Goal: Information Seeking & Learning: Check status

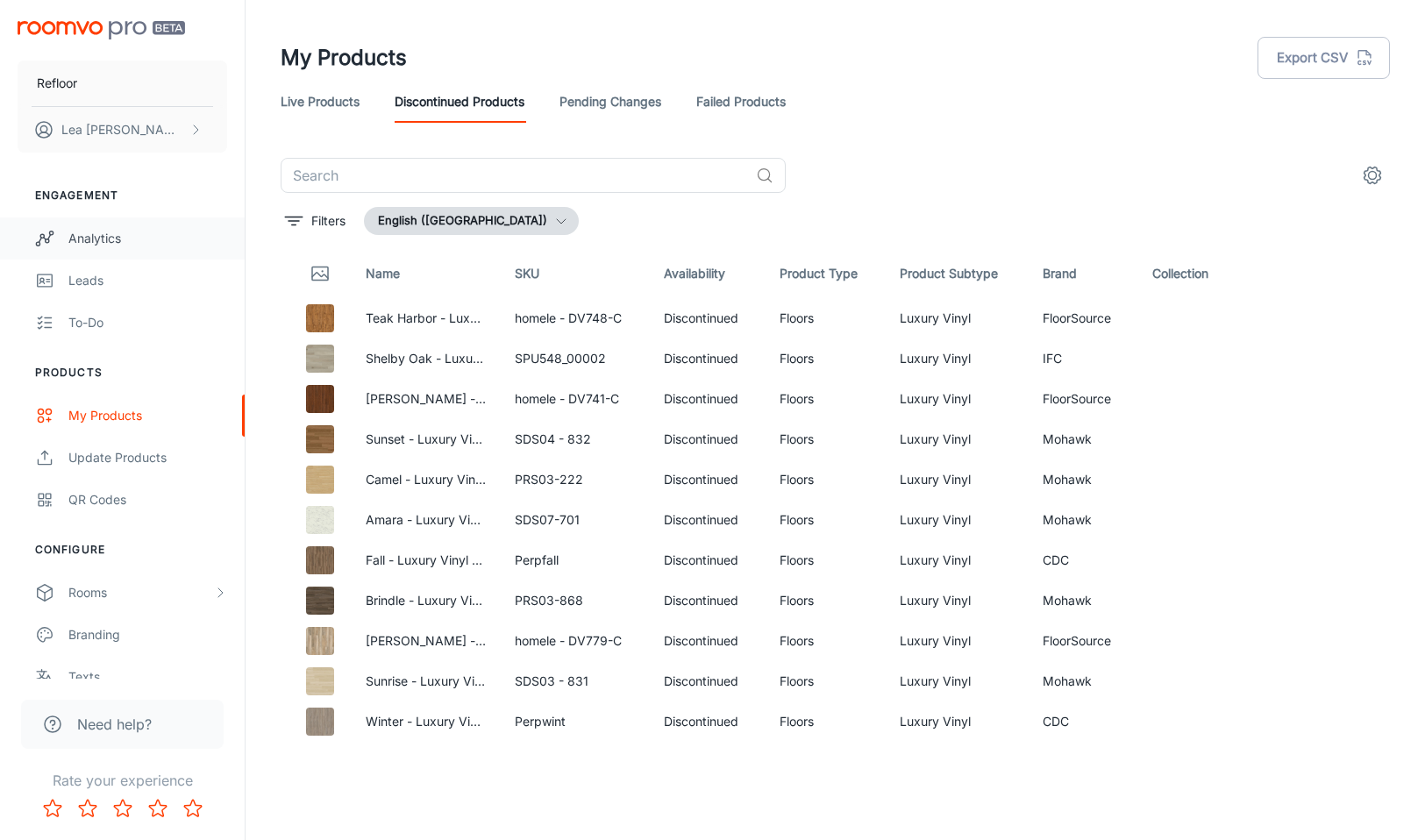
click at [91, 245] on div "Analytics" at bounding box center [147, 239] width 159 height 20
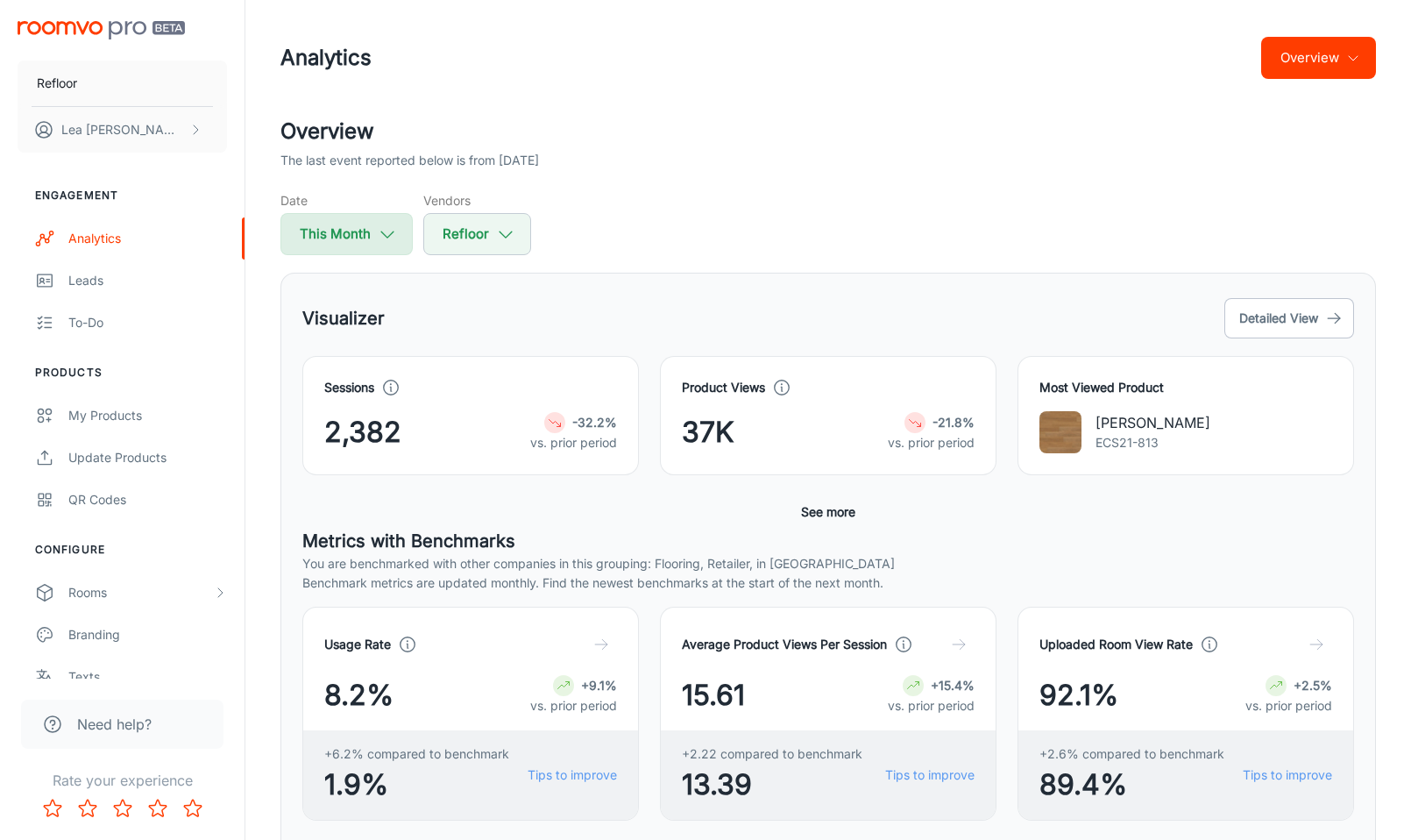
click at [372, 239] on button "This Month" at bounding box center [346, 234] width 132 height 42
select select "7"
select select "2025"
select select "7"
select select "2025"
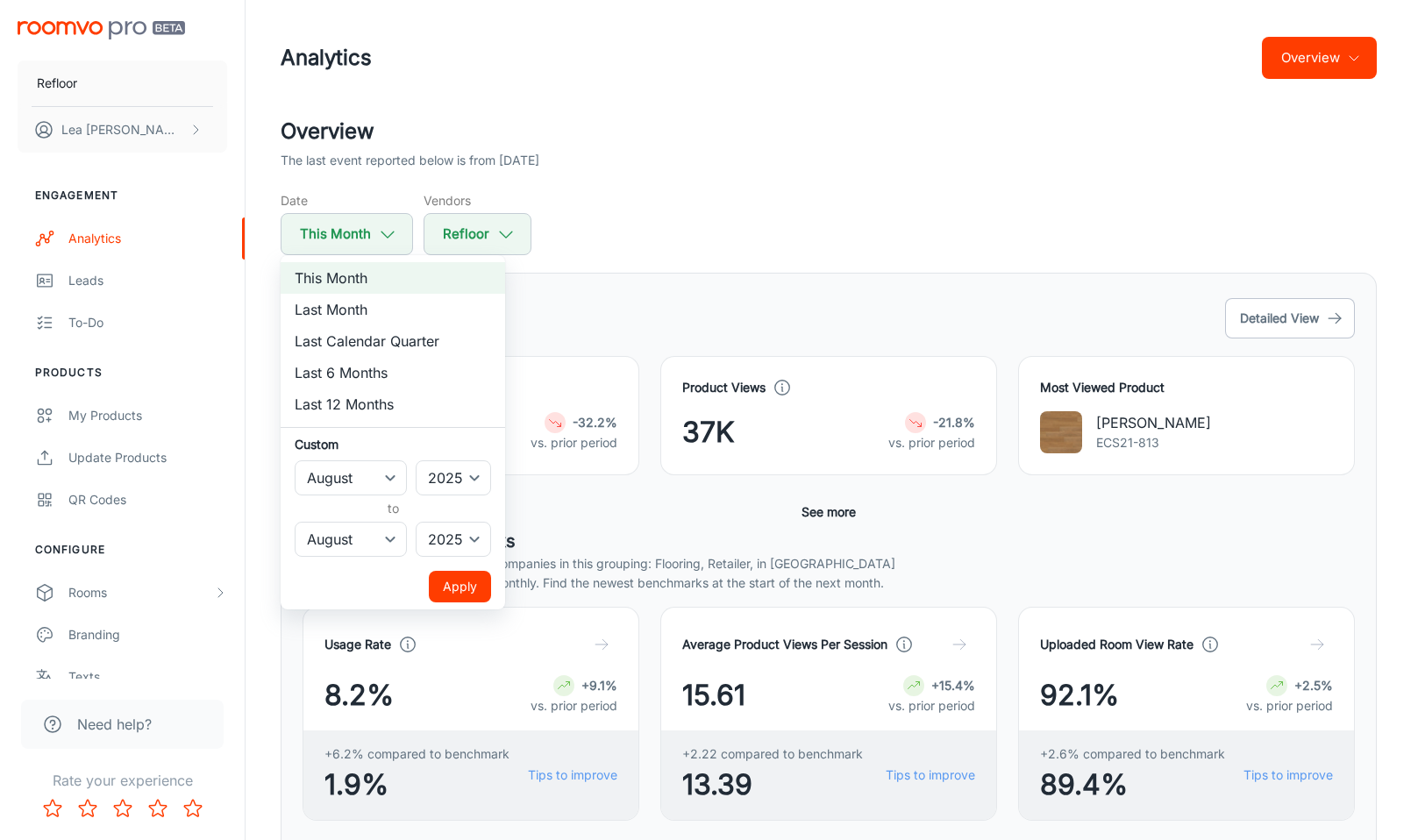
click at [362, 362] on li "Last 6 Months" at bounding box center [392, 373] width 225 height 32
select select "1"
select select "6"
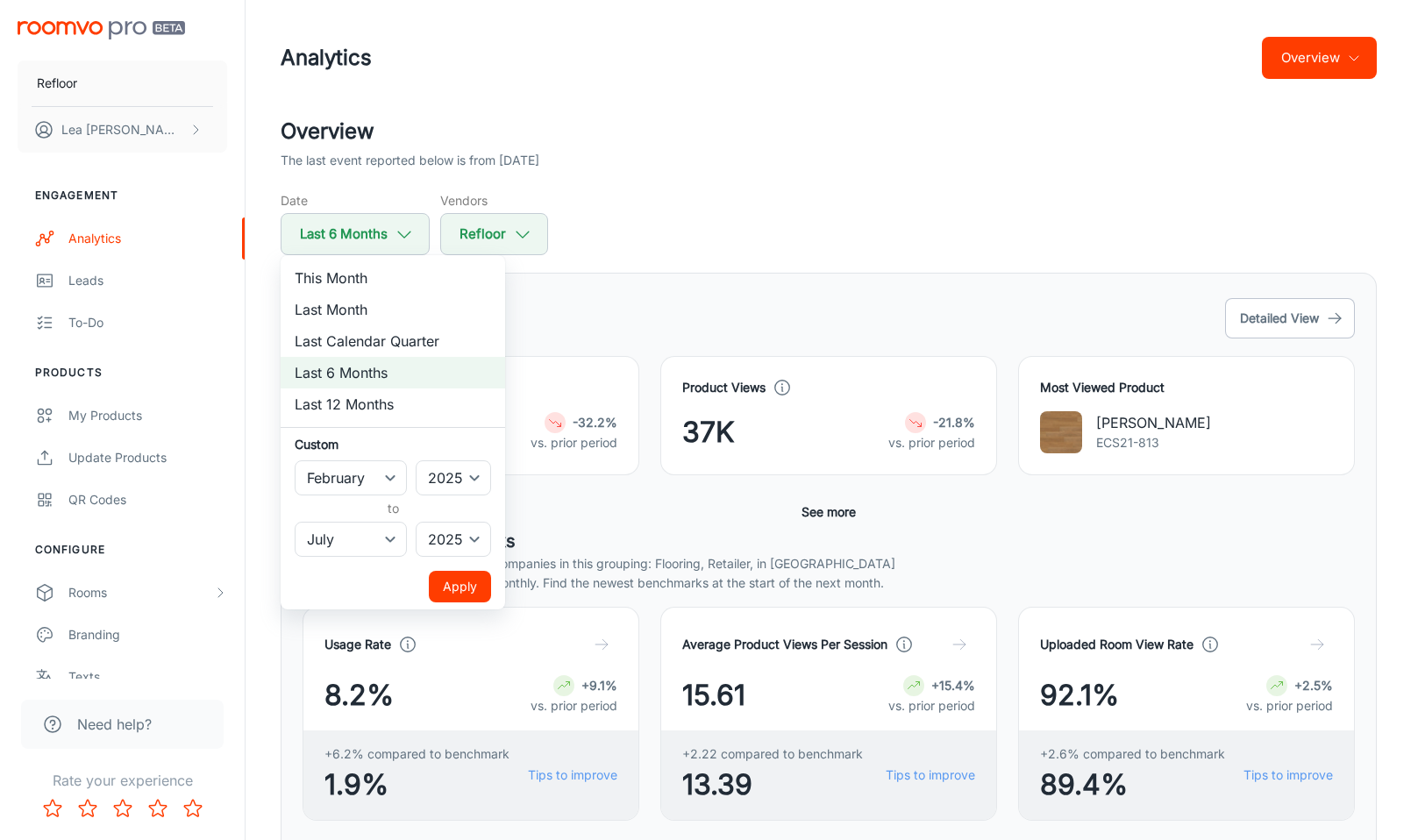
click at [469, 577] on button "Apply" at bounding box center [460, 587] width 62 height 32
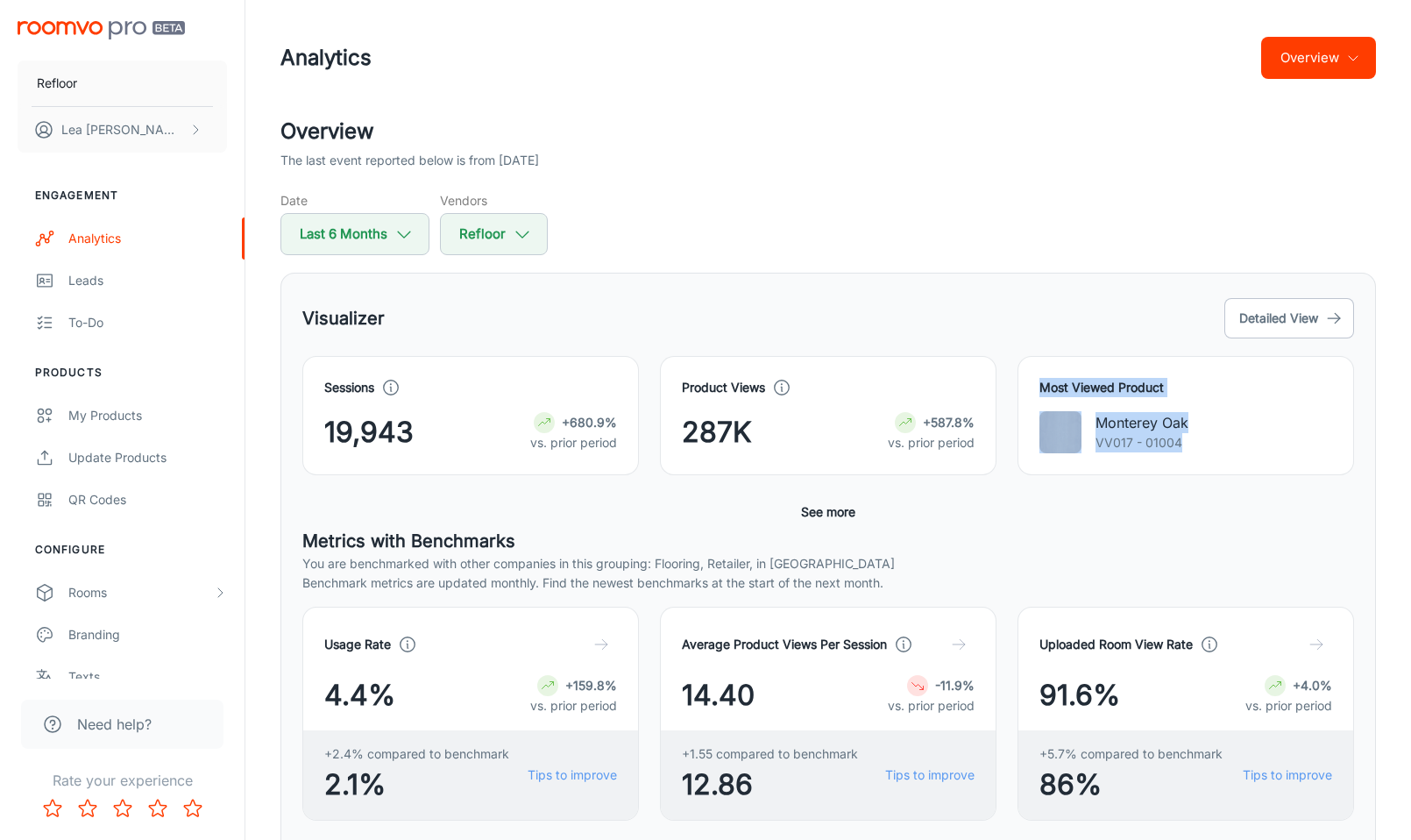
drag, startPoint x: 1037, startPoint y: 378, endPoint x: 1275, endPoint y: 447, distance: 247.8
click at [1277, 448] on div "Most Viewed Product Monterey Oak VV017 - 01004" at bounding box center [1185, 415] width 336 height 119
click at [1275, 447] on div "Monterey Oak VV017 - 01004" at bounding box center [1185, 432] width 293 height 42
click at [1322, 312] on button "Detailed View" at bounding box center [1290, 317] width 130 height 40
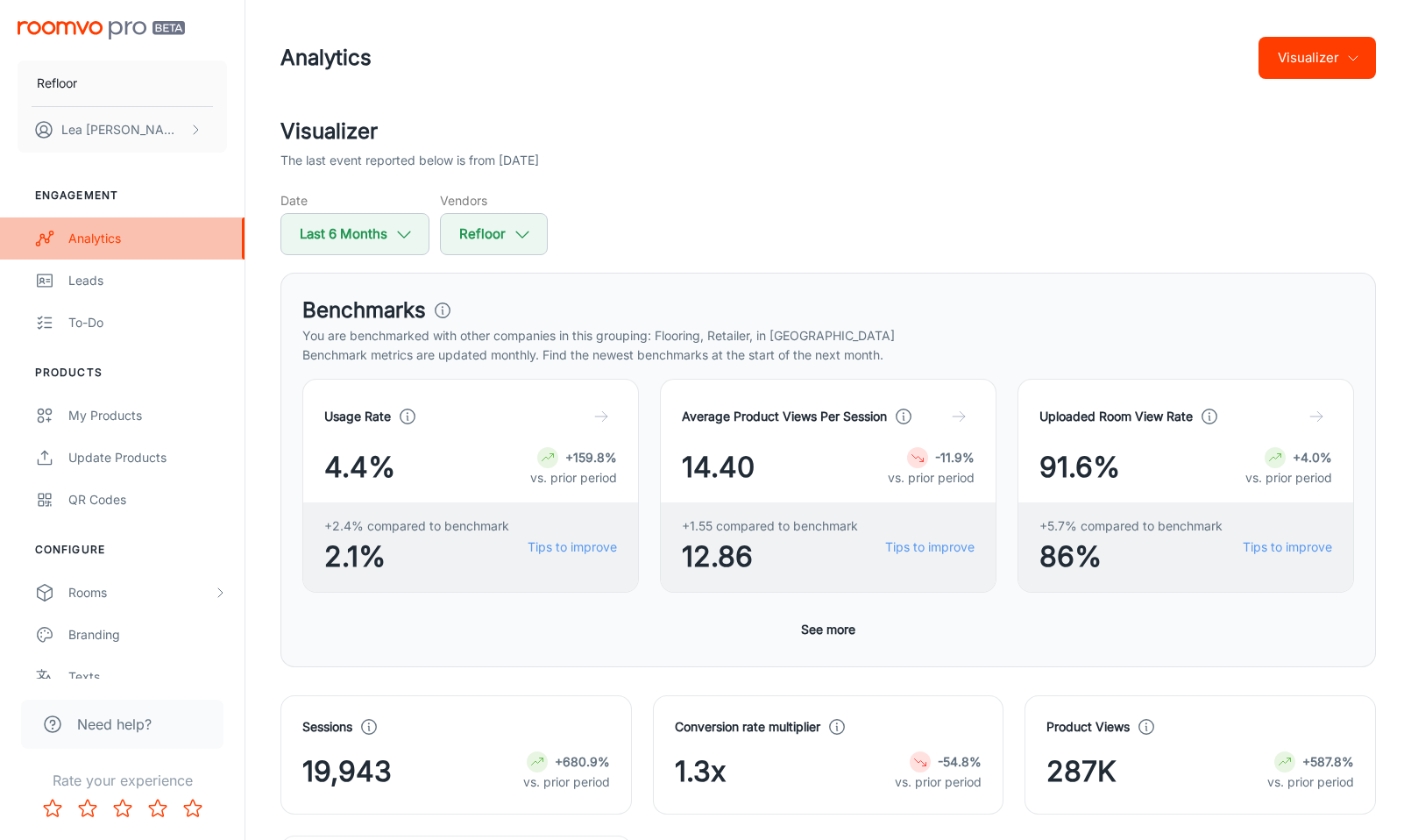
click at [111, 241] on div "Analytics" at bounding box center [147, 239] width 159 height 20
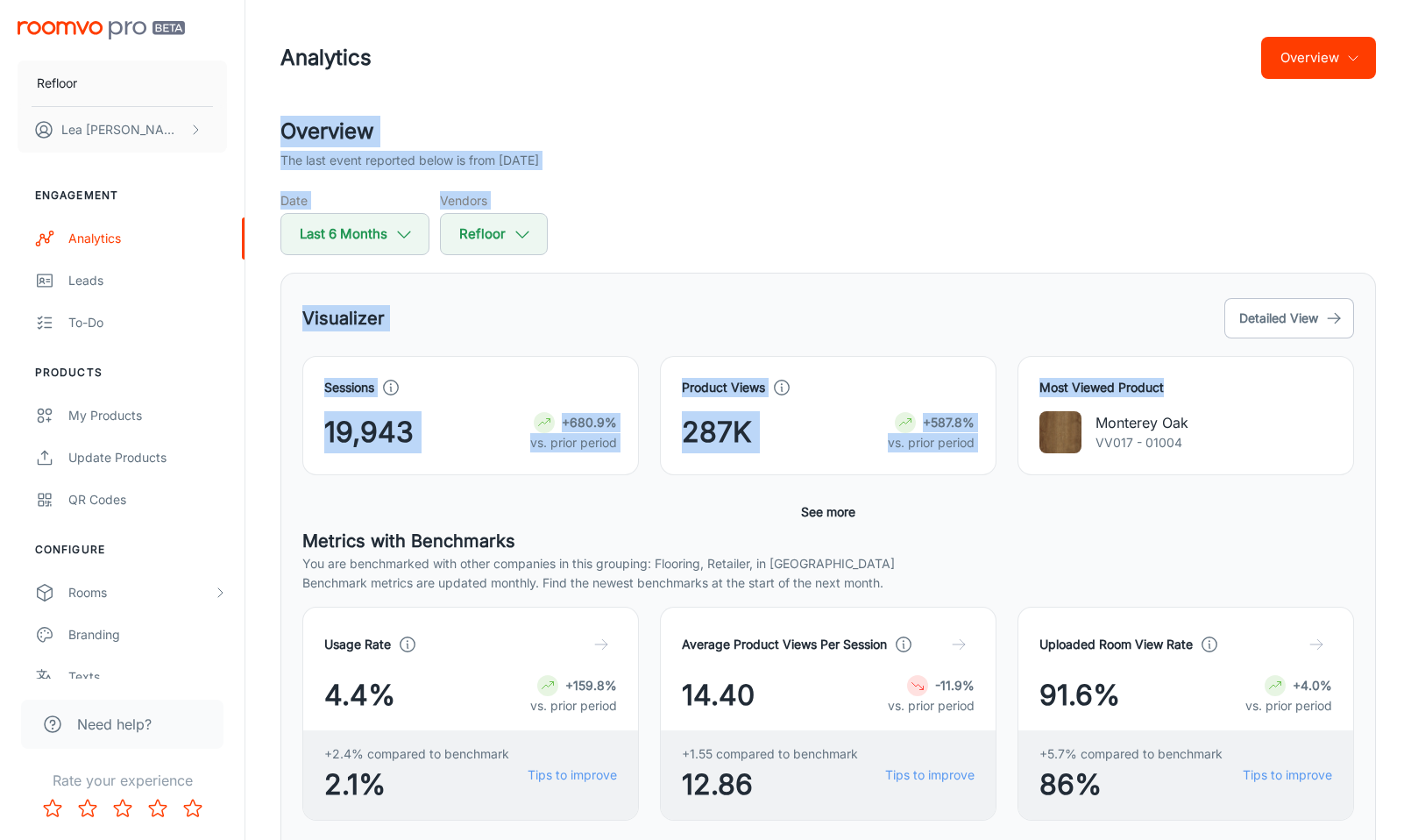
drag, startPoint x: 1408, startPoint y: 114, endPoint x: 1400, endPoint y: 380, distance: 266.1
click at [1404, 389] on div "Analytics Overview Overview The last event reported below is from [DATE] Date L…" at bounding box center [828, 805] width 1165 height 1610
click at [1400, 380] on div "Analytics Overview Overview The last event reported below is from [DATE] Date L…" at bounding box center [828, 805] width 1165 height 1610
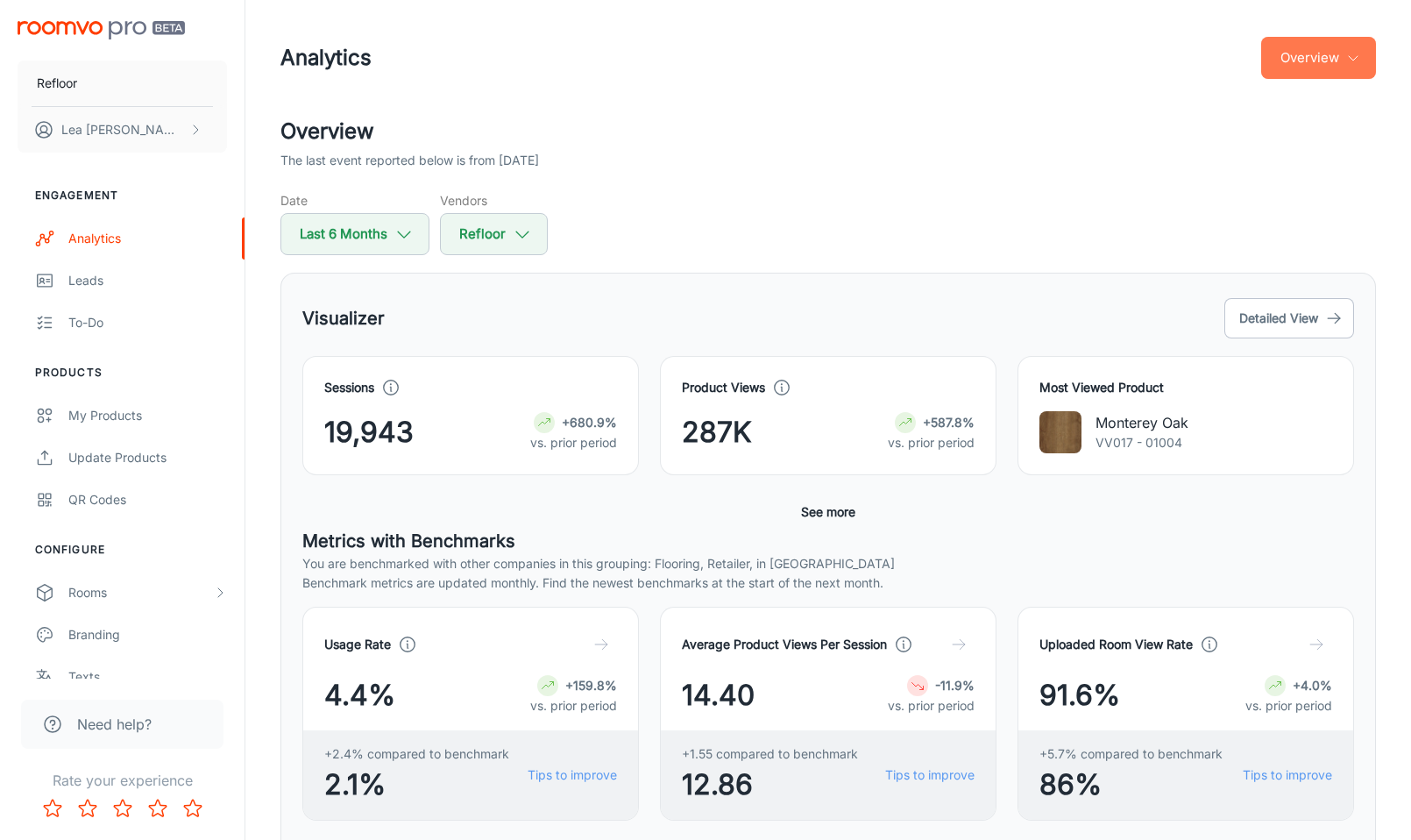
click at [1333, 68] on button "Overview" at bounding box center [1318, 57] width 114 height 42
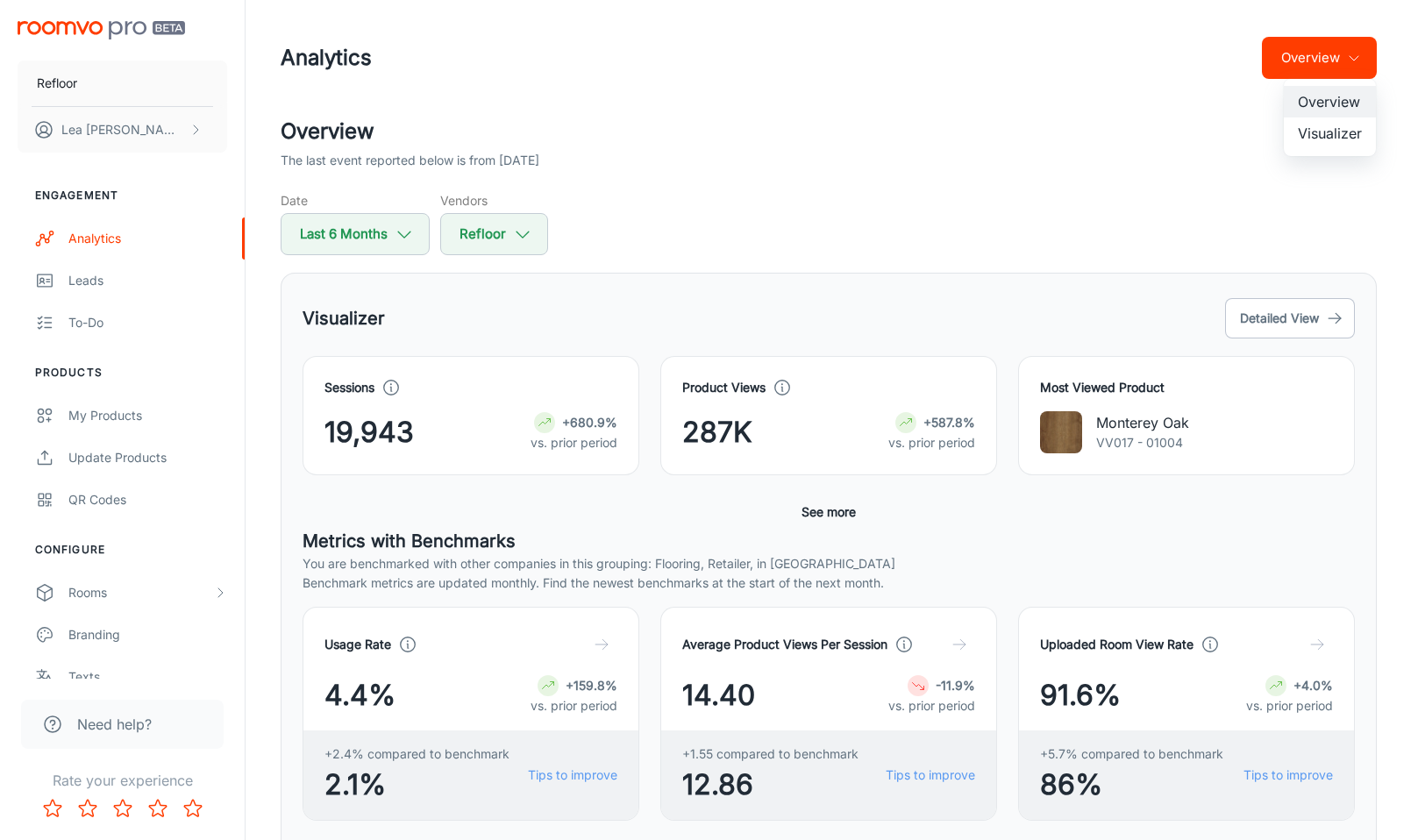
click at [982, 188] on div at bounding box center [712, 420] width 1425 height 840
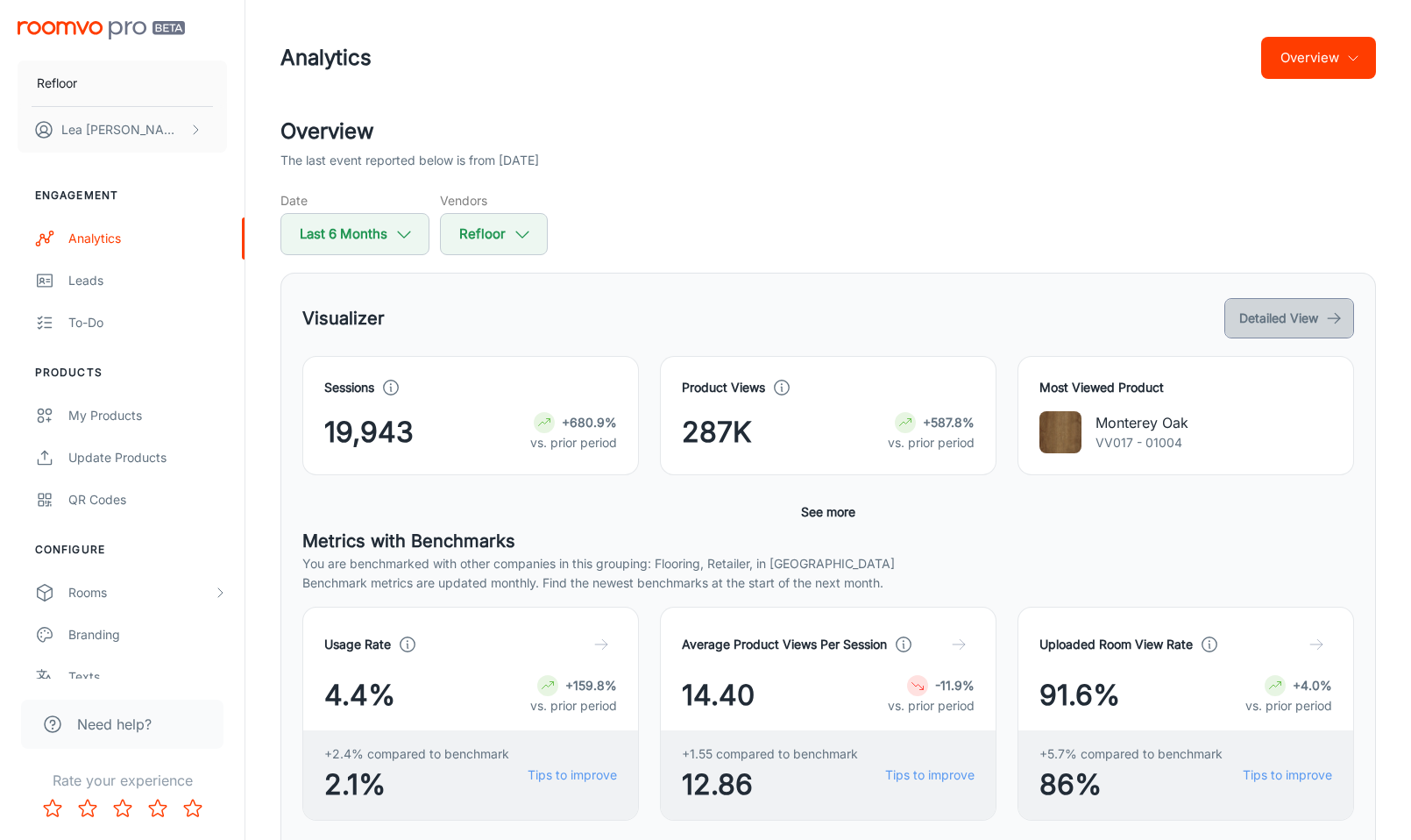
click at [1325, 327] on button "Detailed View" at bounding box center [1290, 317] width 130 height 40
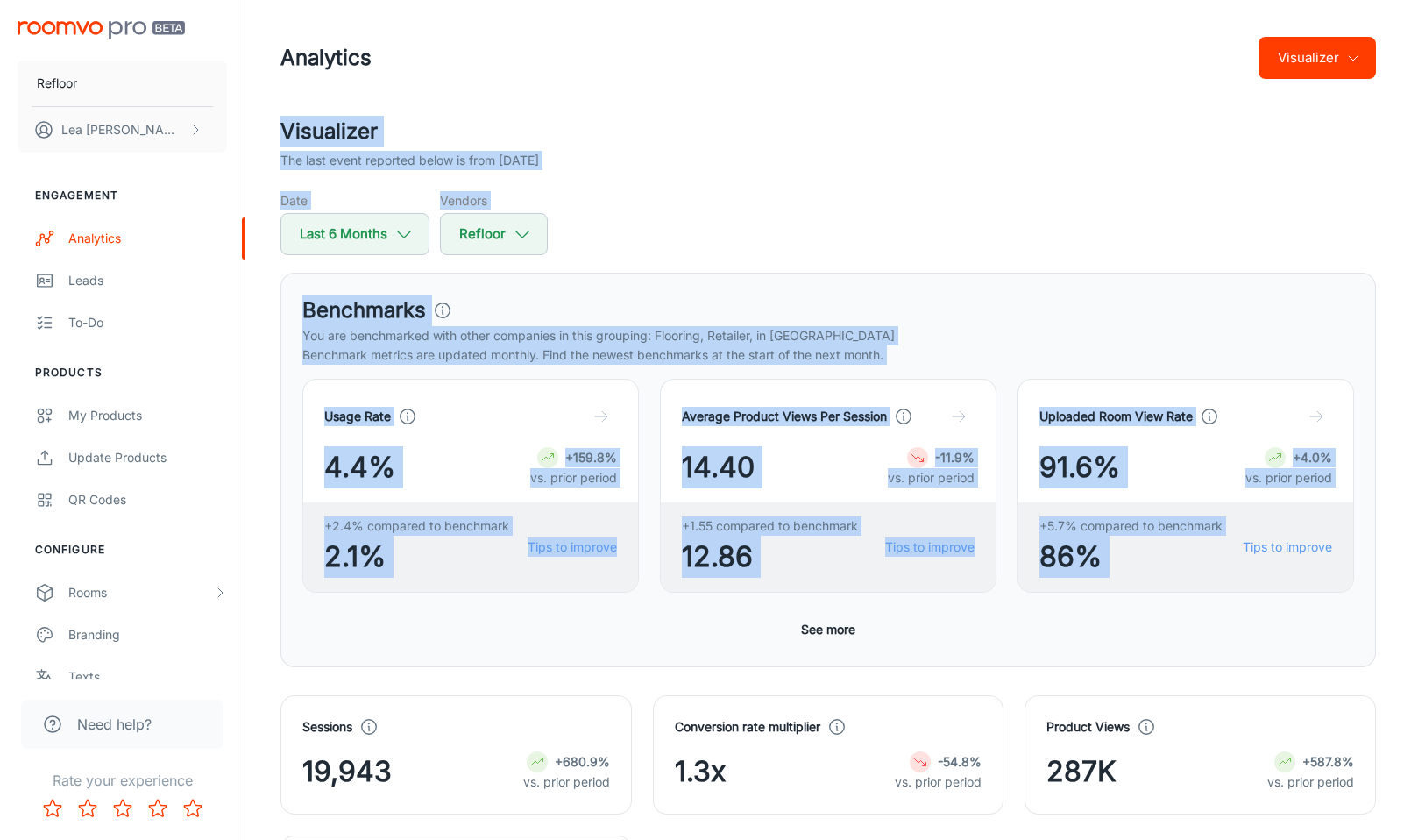
drag, startPoint x: 1410, startPoint y: 88, endPoint x: 1398, endPoint y: 532, distance: 444.2
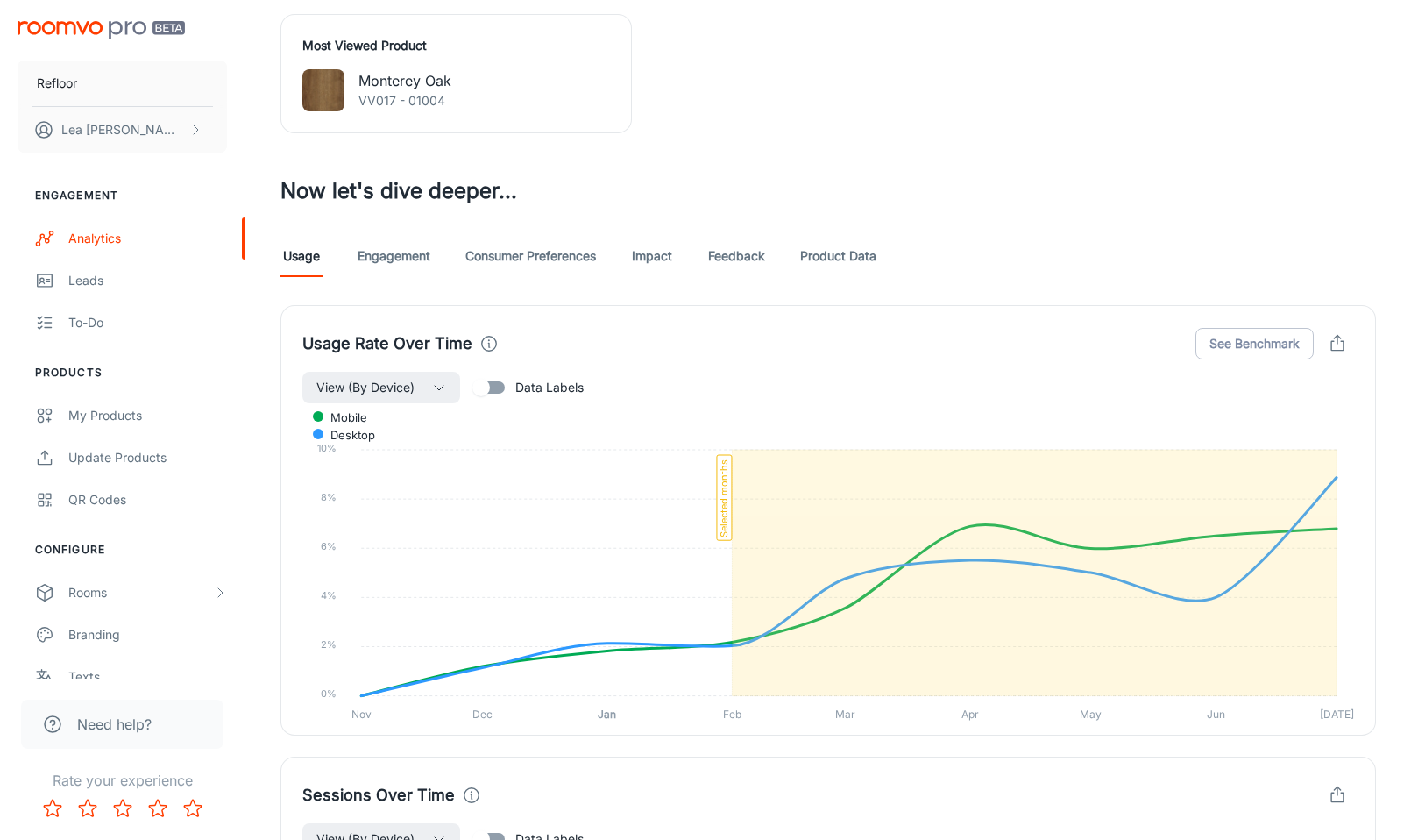
scroll to position [819, 0]
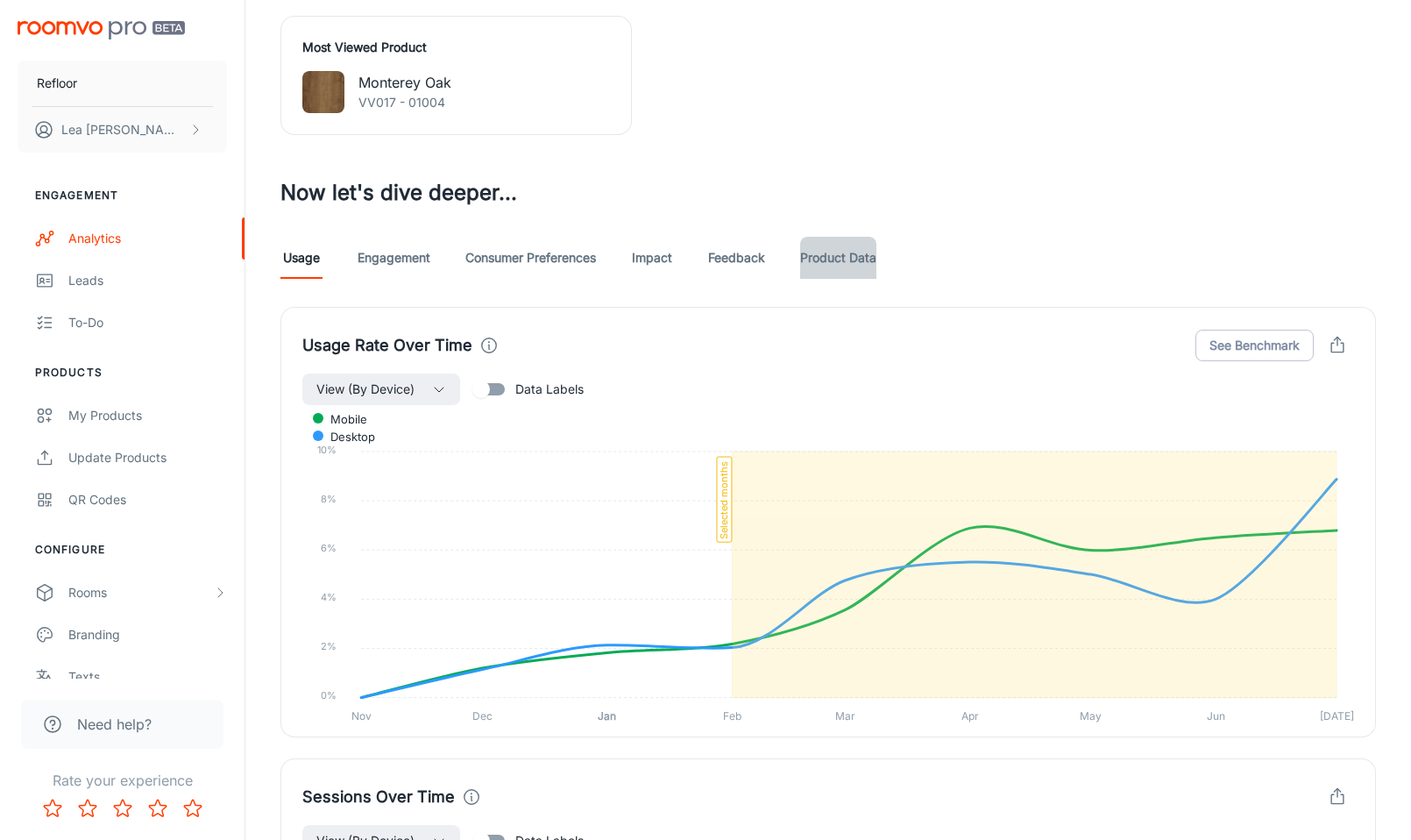
click at [859, 259] on link "Product Data" at bounding box center [838, 257] width 76 height 42
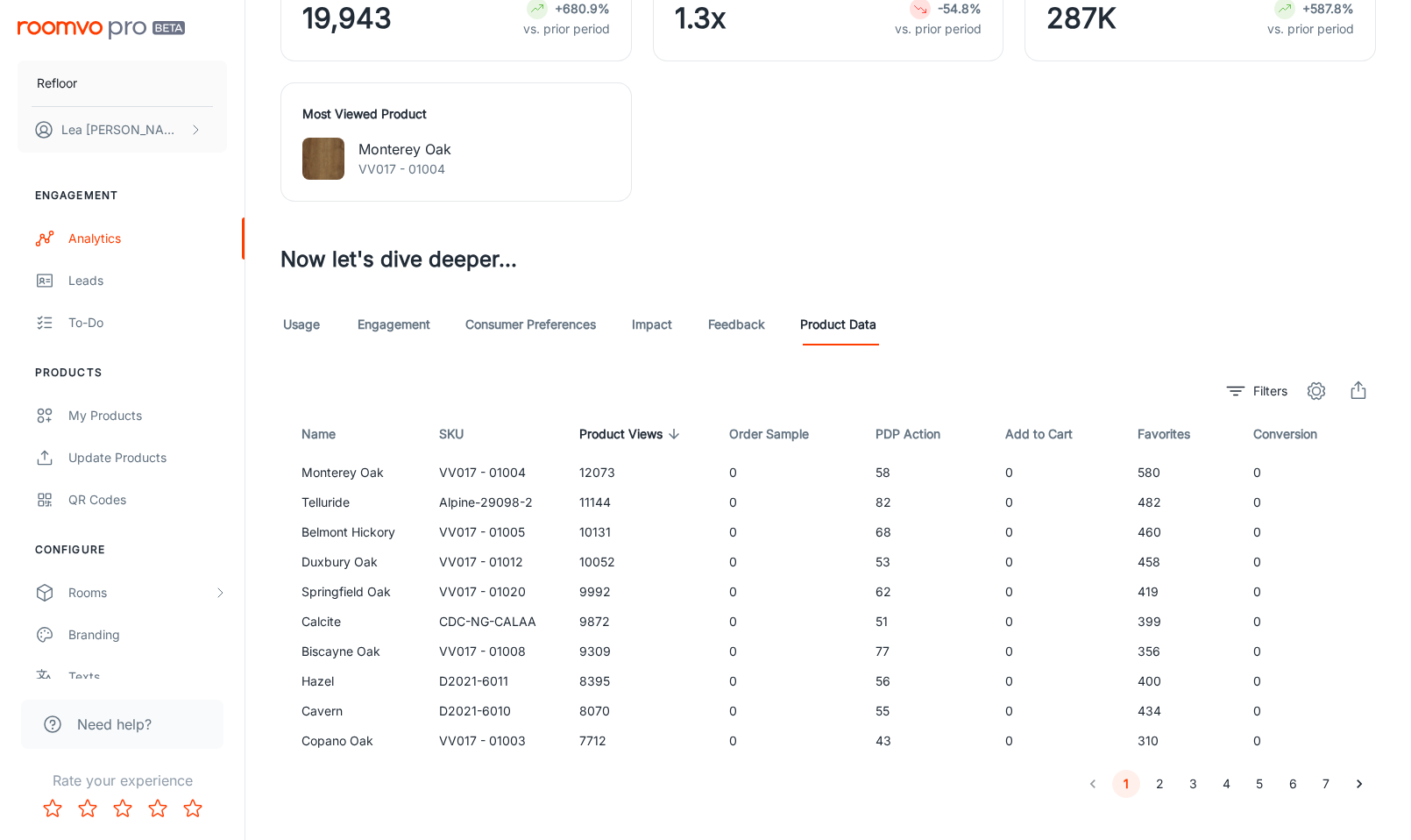
scroll to position [781, 0]
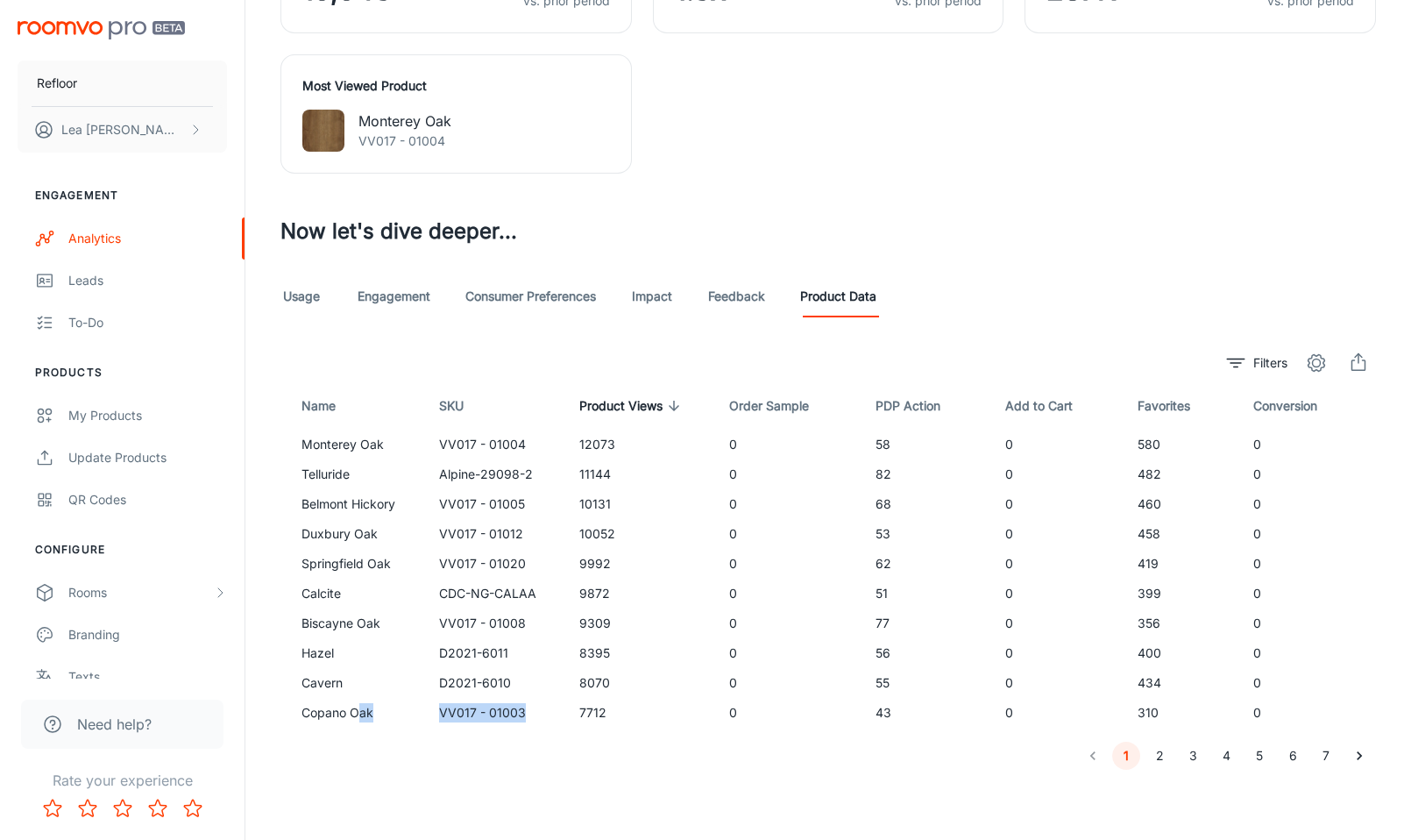
drag, startPoint x: 362, startPoint y: 720, endPoint x: 545, endPoint y: 714, distance: 183.1
click at [549, 714] on tr "Copano Oak VV017 - 01003 7712 0 43 0 310 0" at bounding box center [827, 713] width 1095 height 30
click at [390, 387] on th "Name" at bounding box center [352, 405] width 145 height 49
drag, startPoint x: 383, startPoint y: 535, endPoint x: 323, endPoint y: 533, distance: 60.0
click at [323, 533] on td "Duxbury Oak" at bounding box center [352, 533] width 145 height 30
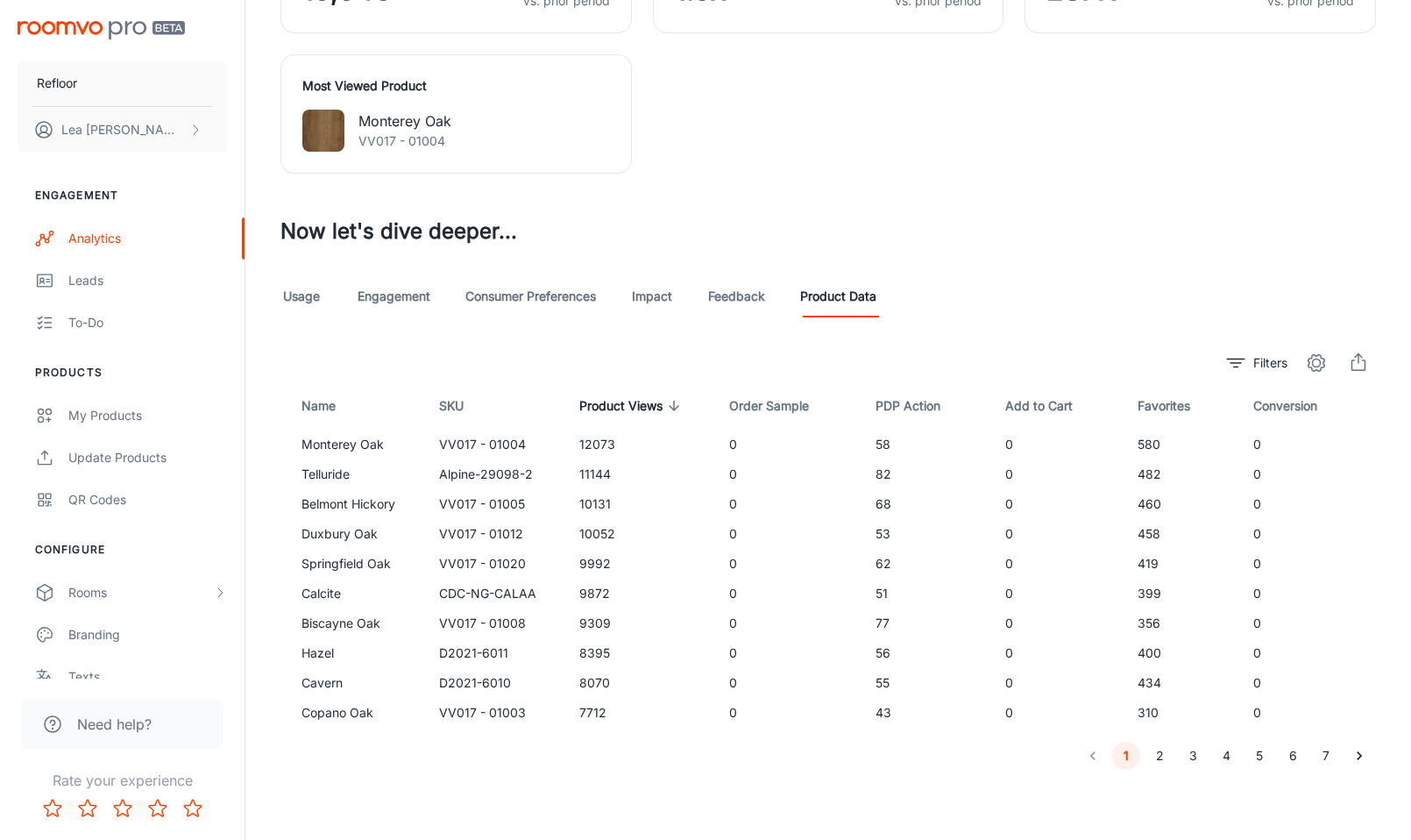
click at [348, 416] on th "Name" at bounding box center [352, 405] width 145 height 49
click at [621, 747] on div "1 2 3 4 5 6 7" at bounding box center [827, 755] width 1095 height 28
